Goal: Task Accomplishment & Management: Manage account settings

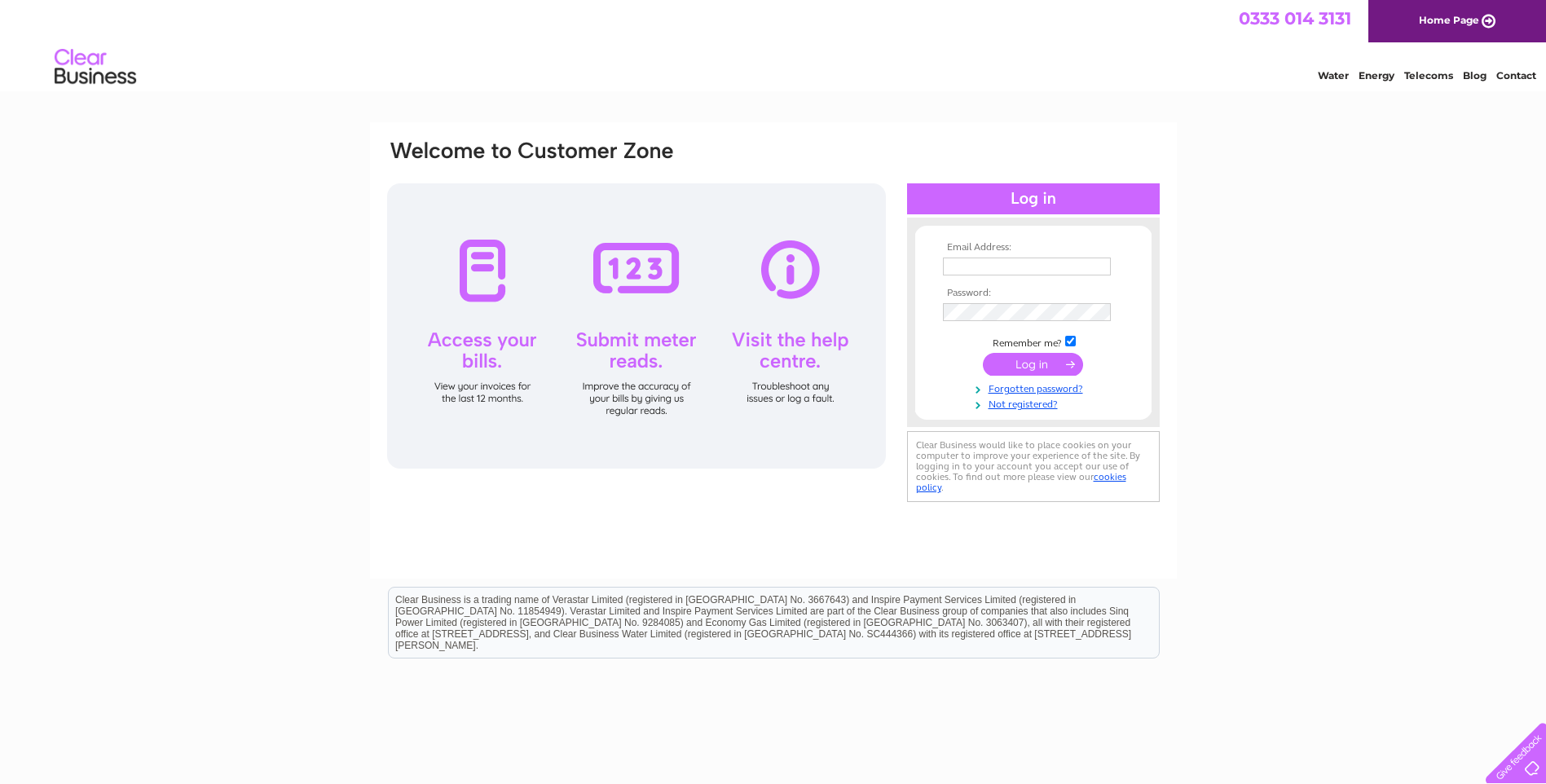
type input "peter@smartplant-hire.co.uk"
click at [1018, 367] on input "submit" at bounding box center [1033, 364] width 101 height 23
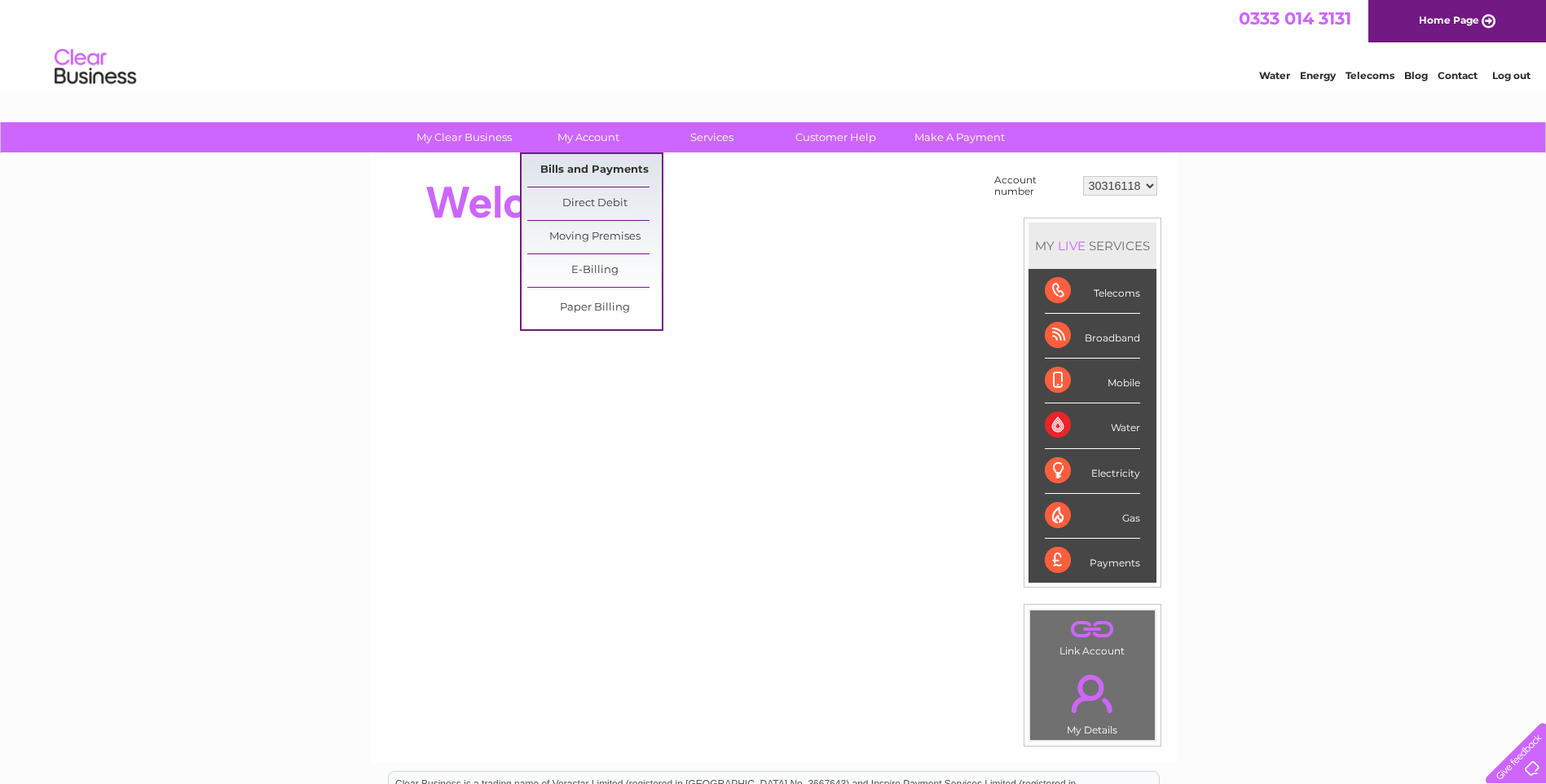
click at [576, 168] on link "Bills and Payments" at bounding box center [594, 170] width 134 height 33
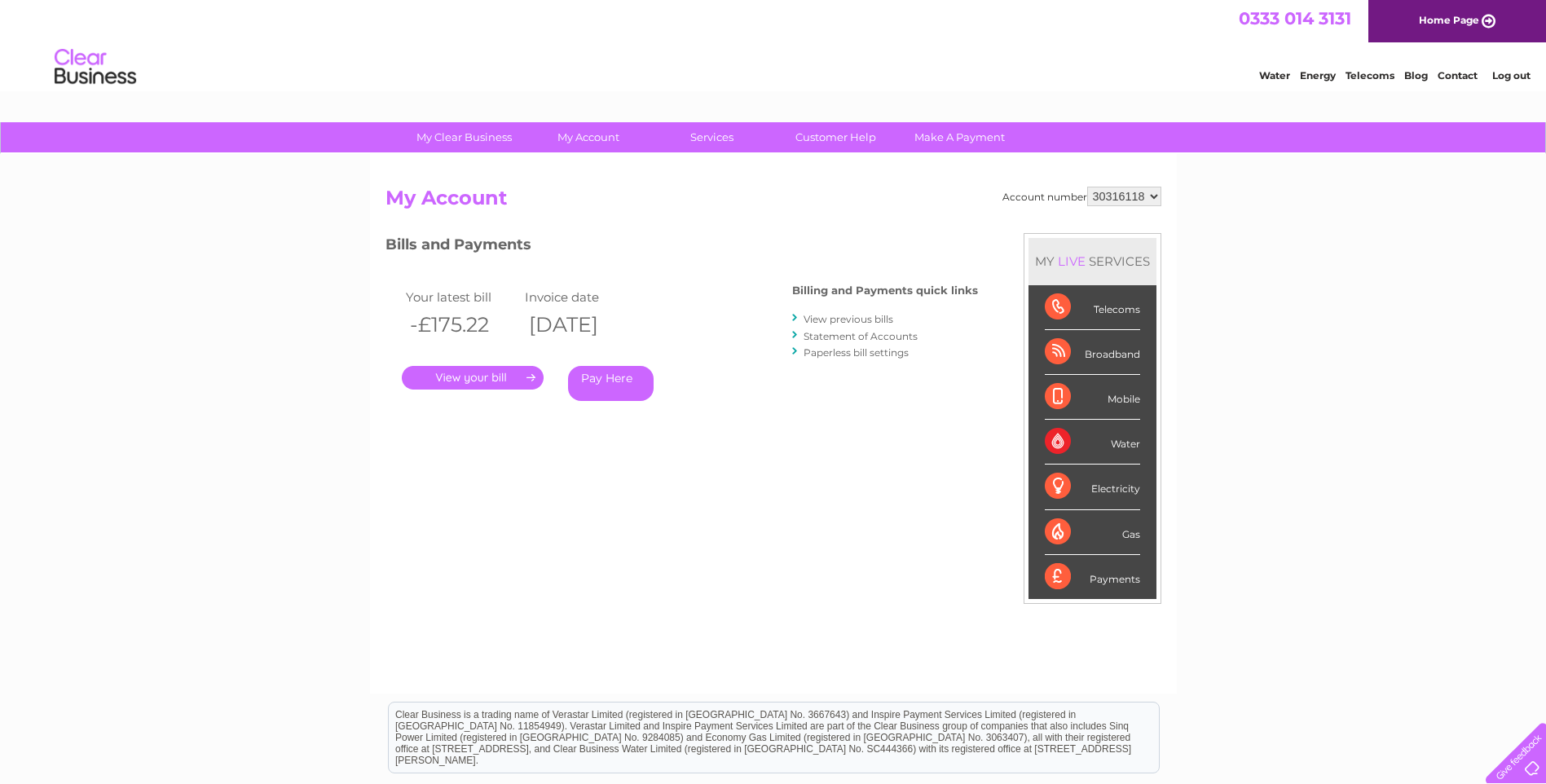
click at [453, 374] on link "." at bounding box center [473, 378] width 142 height 24
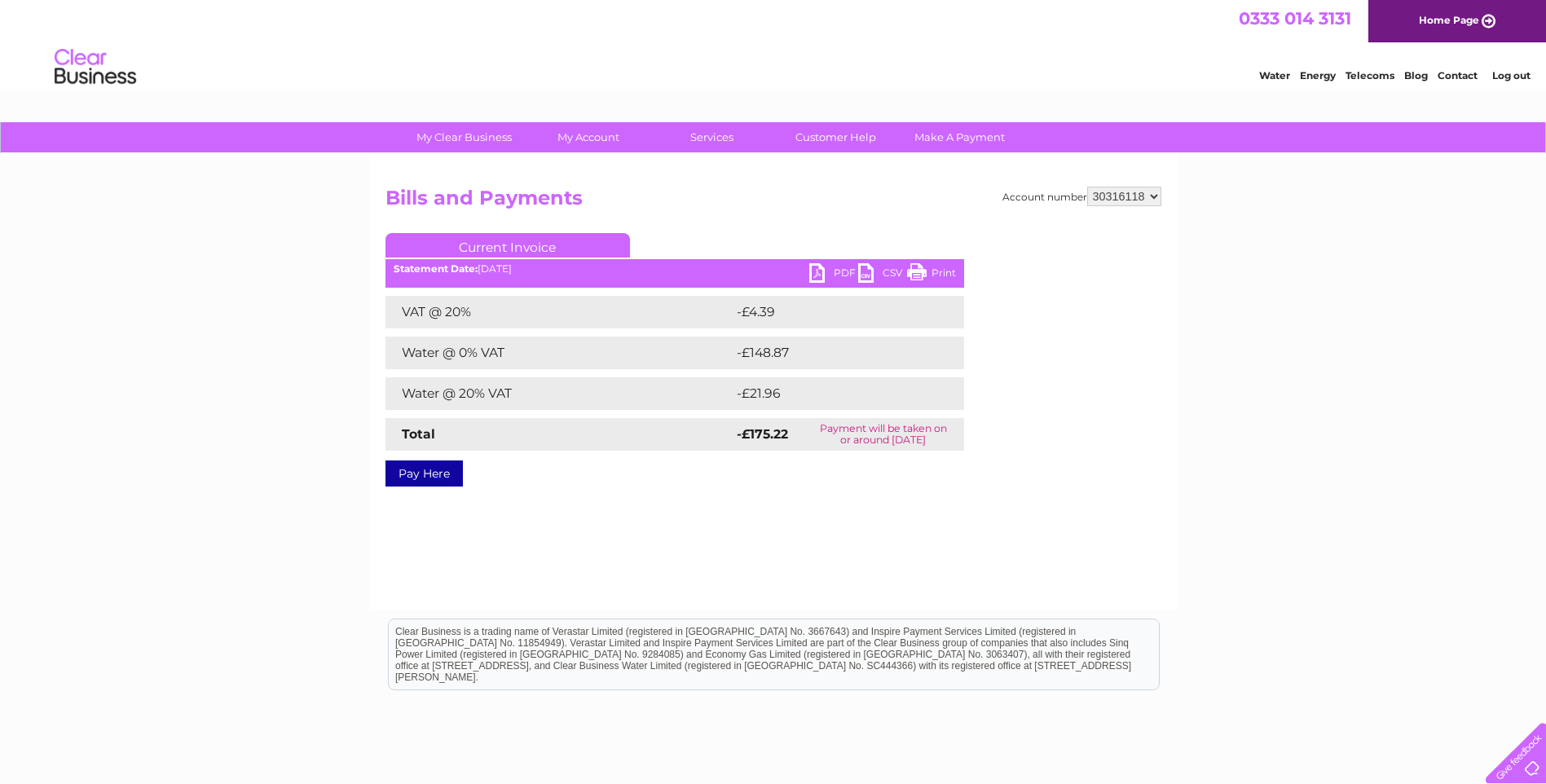
click at [839, 269] on link "PDF" at bounding box center [834, 275] width 49 height 24
click at [1496, 77] on link "Log out" at bounding box center [1511, 75] width 38 height 12
